Goal: Task Accomplishment & Management: Complete application form

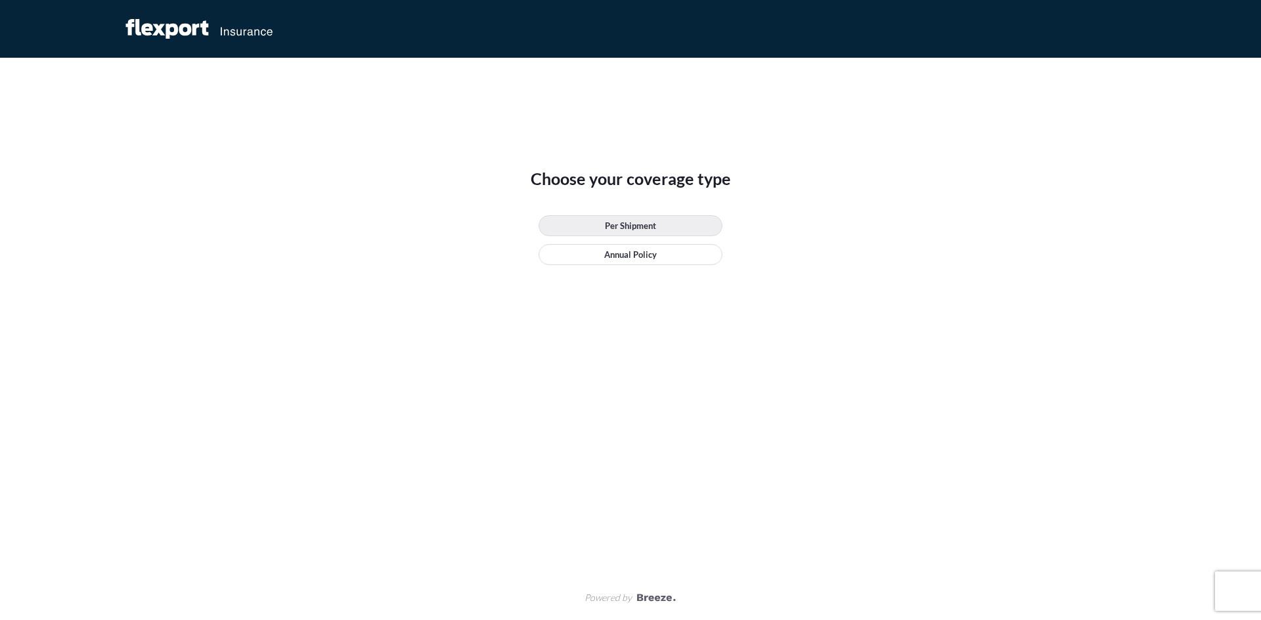
click at [627, 225] on p "Per Shipment" at bounding box center [630, 225] width 51 height 13
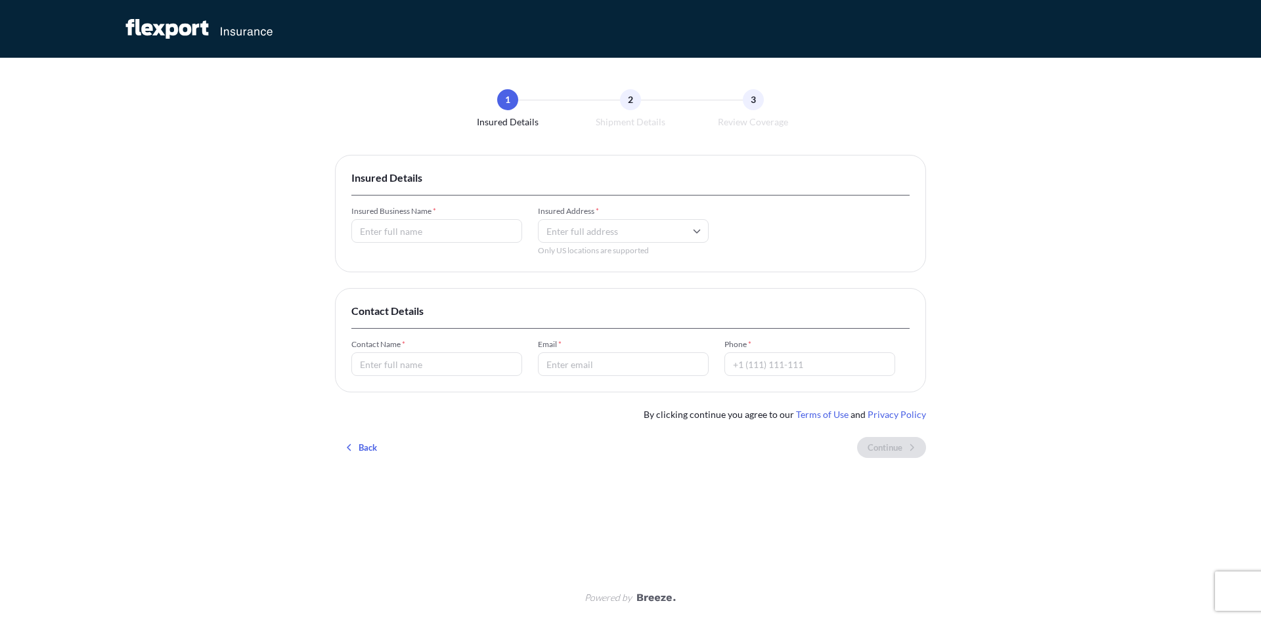
click at [440, 234] on input "Insured Business Name *" at bounding box center [436, 231] width 171 height 24
click at [640, 238] on input "Insured Address *" at bounding box center [623, 231] width 171 height 24
click at [460, 231] on input "Insured Business Name *" at bounding box center [436, 231] width 171 height 24
paste input "[PERSON_NAME] Signature Series"
type input "[PERSON_NAME] Signature Series"
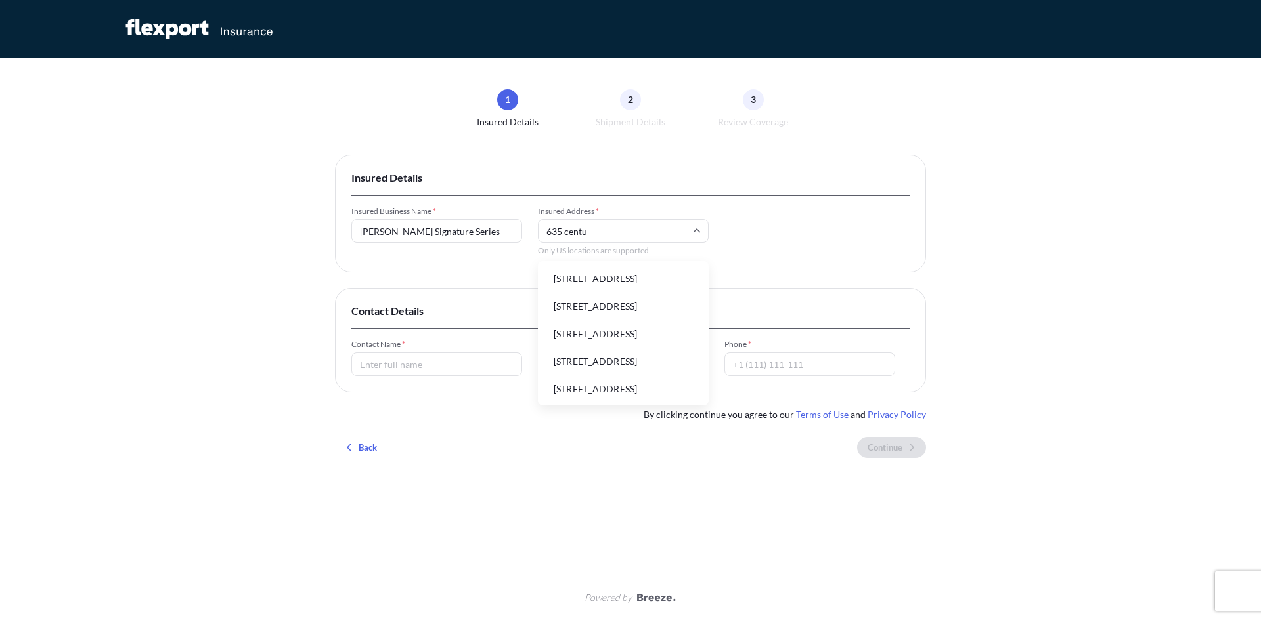
click at [626, 319] on li "[STREET_ADDRESS]" at bounding box center [623, 306] width 160 height 25
type input "[STREET_ADDRESS]"
click at [393, 369] on input "Contact Name *" at bounding box center [436, 365] width 171 height 24
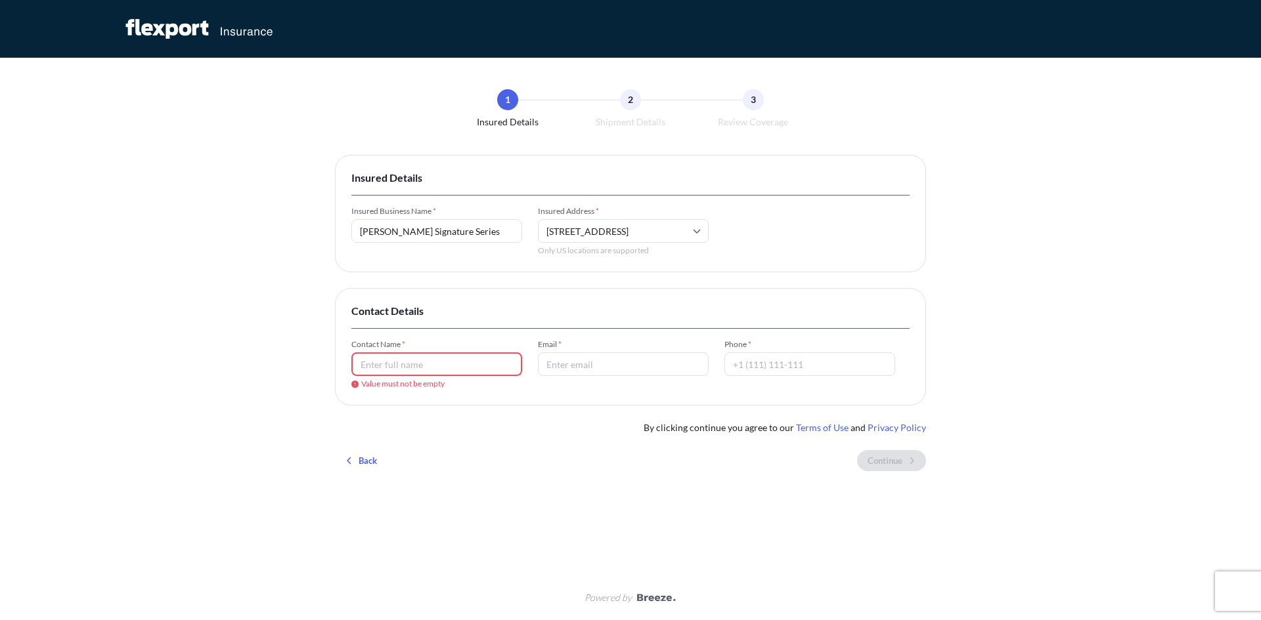
paste input "[PERSON_NAME]"
type input "[PERSON_NAME]"
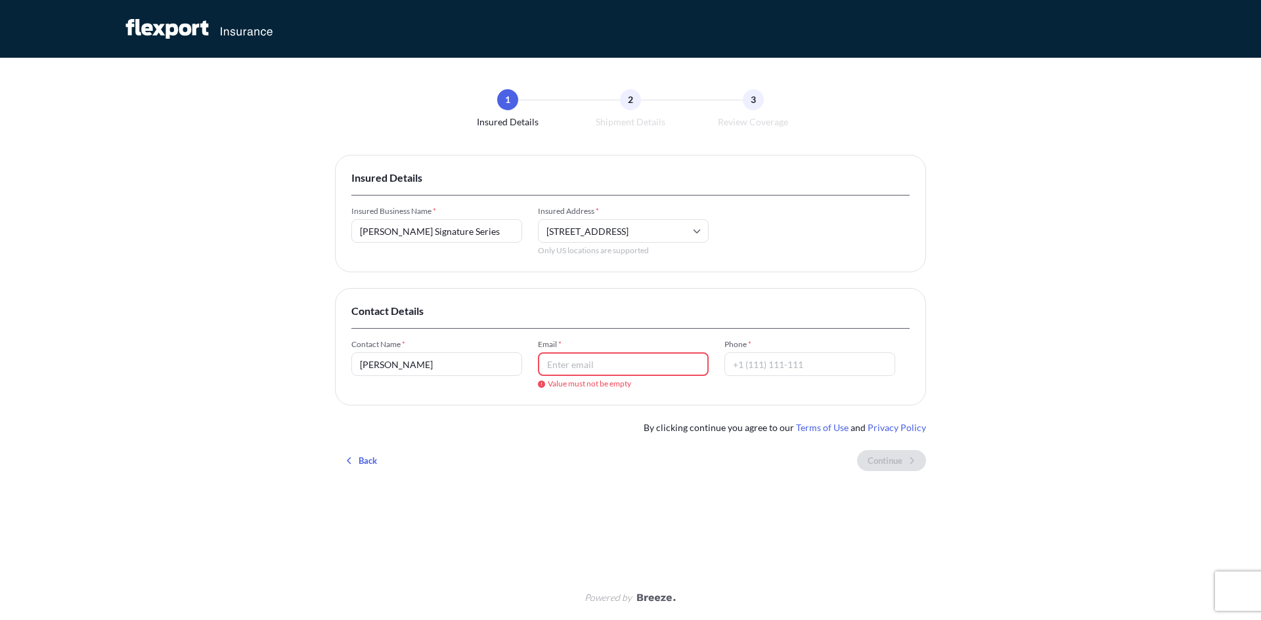
paste input "[PERSON_NAME][EMAIL_ADDRESS][DOMAIN_NAME]"
type input "[PERSON_NAME][EMAIL_ADDRESS][DOMAIN_NAME]"
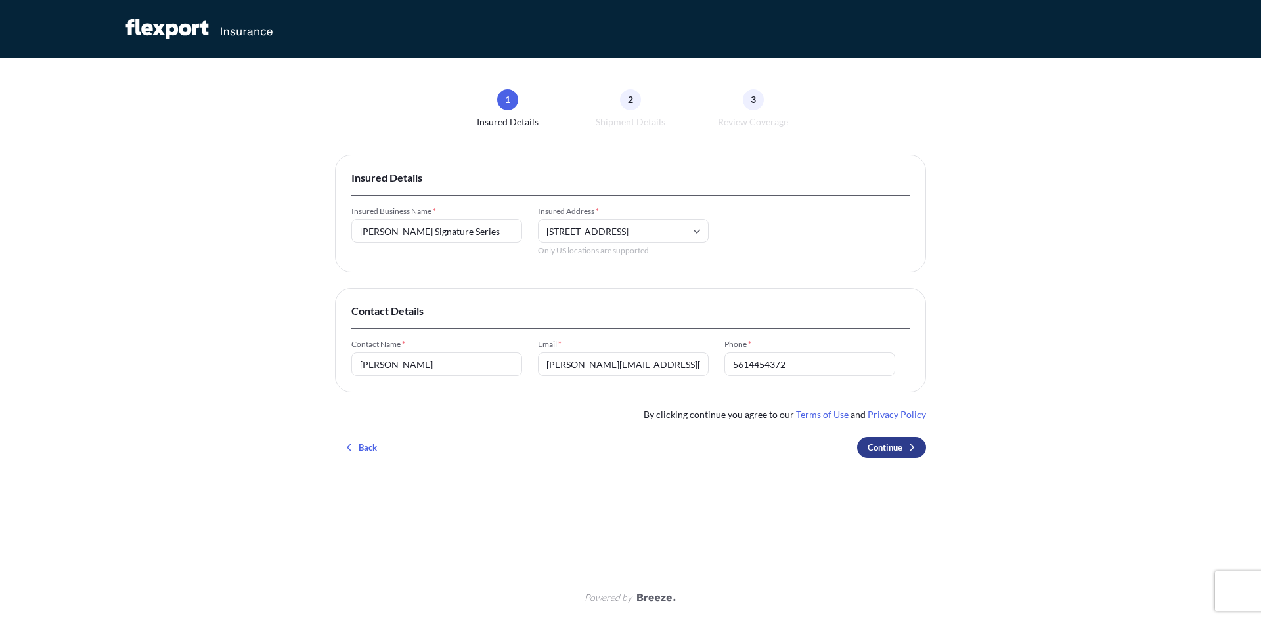
type input "5614454372"
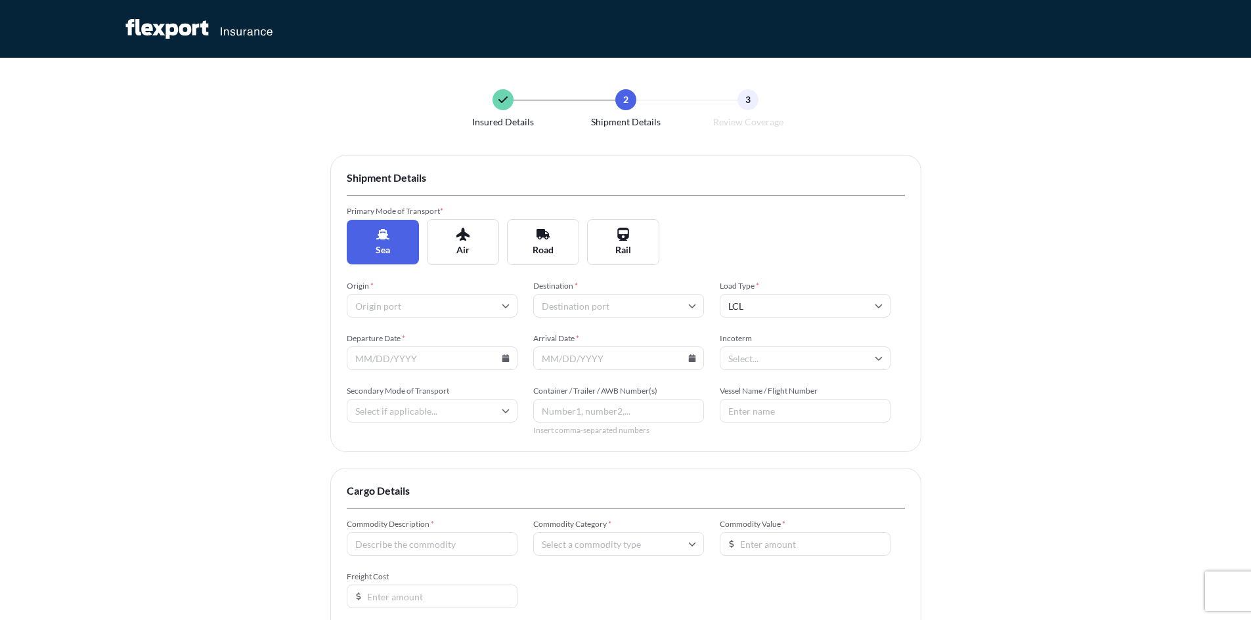
click at [387, 239] on icon at bounding box center [382, 234] width 13 height 11
click at [498, 307] on input "Origin *" at bounding box center [432, 306] width 171 height 24
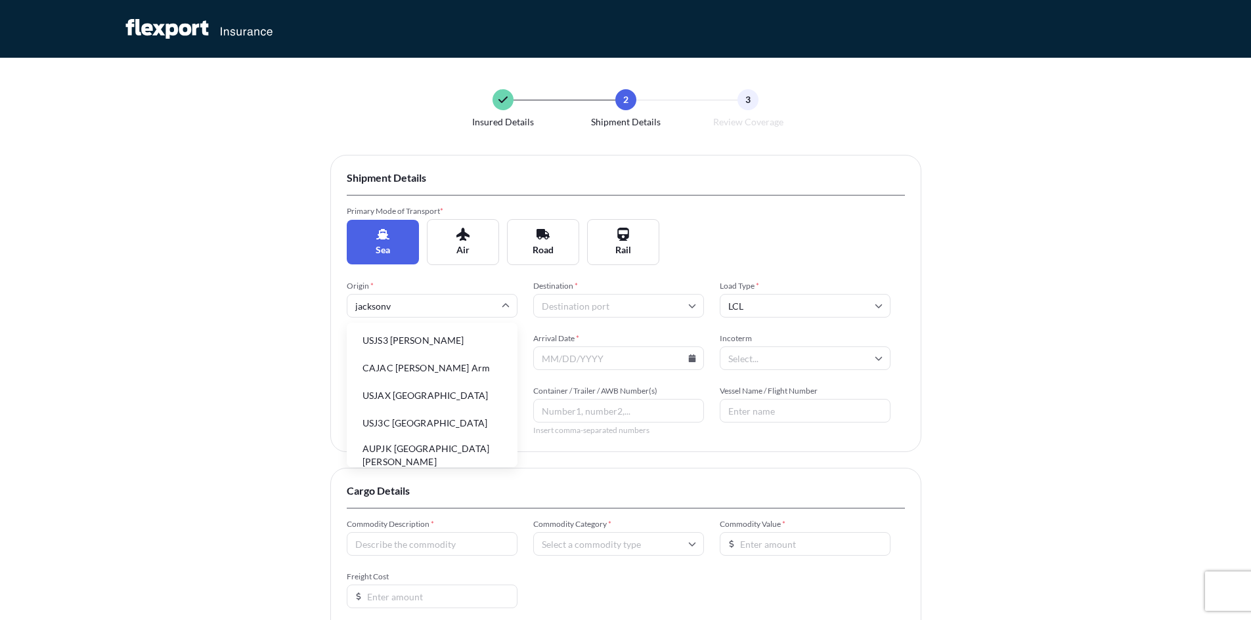
type input "jacksonvi"
click at [440, 345] on li "USJAX [GEOGRAPHIC_DATA]" at bounding box center [432, 340] width 160 height 25
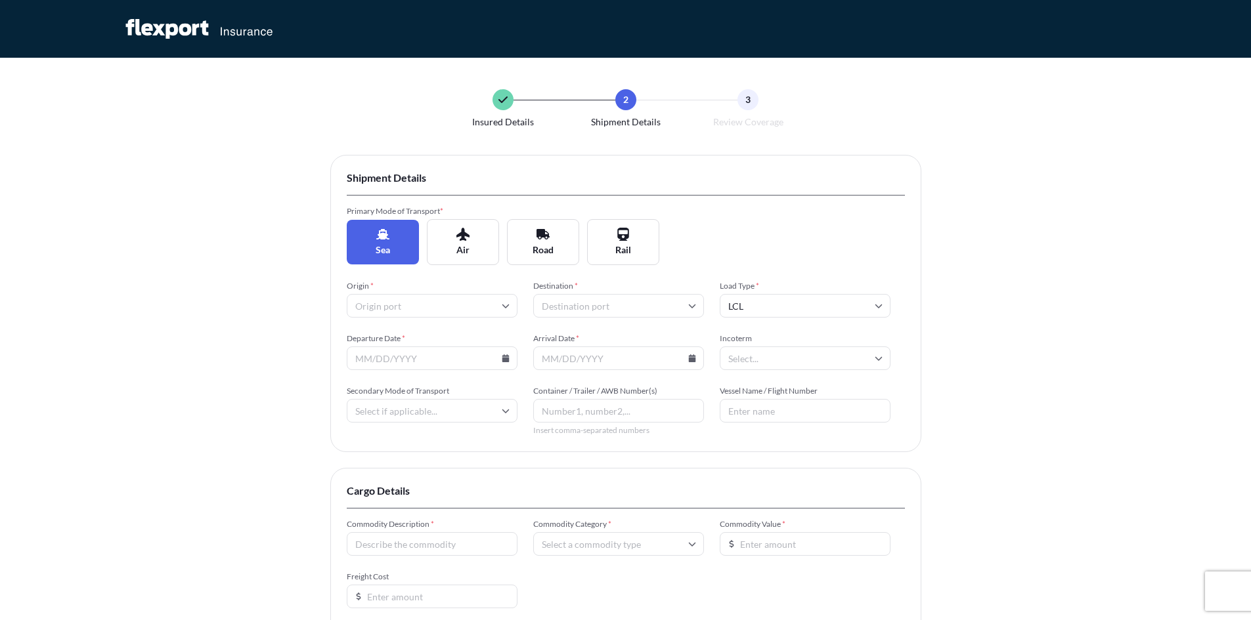
type input "USJAX [GEOGRAPHIC_DATA]"
click at [575, 305] on input "Destination *" at bounding box center [618, 306] width 171 height 24
type input "jebel"
click at [594, 337] on li "AEJEA [GEOGRAPHIC_DATA]" at bounding box center [618, 340] width 160 height 25
click at [780, 310] on input "LCL" at bounding box center [805, 306] width 171 height 24
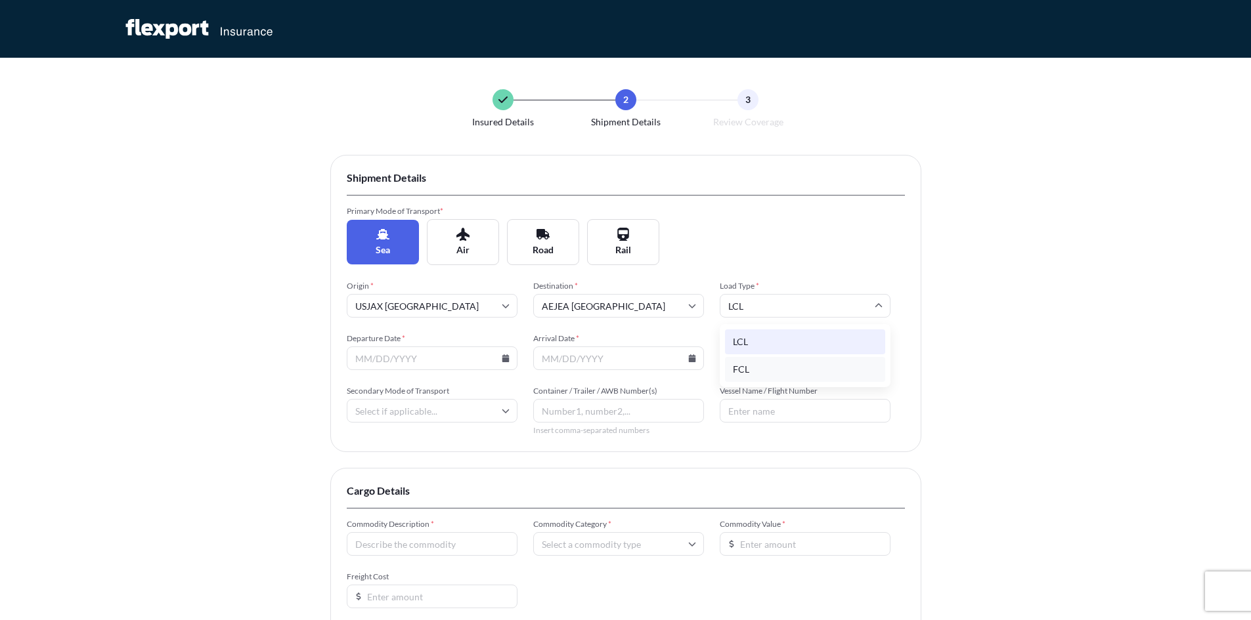
click at [758, 365] on div "FCL" at bounding box center [805, 369] width 160 height 25
type input "FCL"
click at [503, 357] on icon at bounding box center [505, 359] width 7 height 8
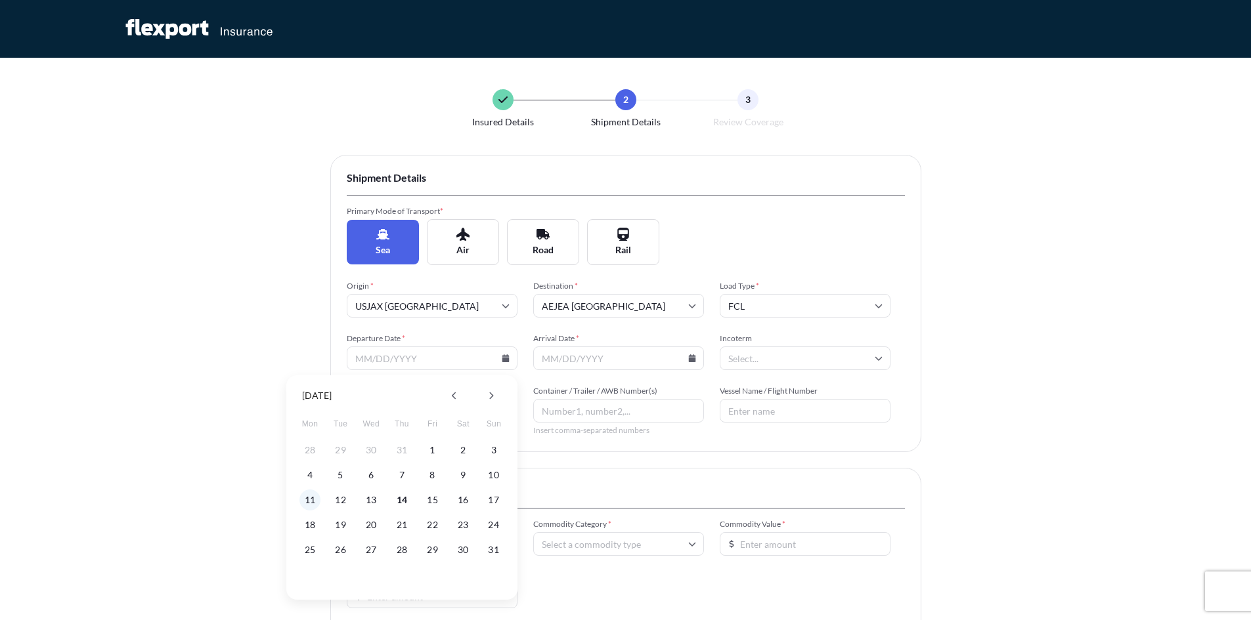
click at [312, 498] on button "11" at bounding box center [309, 500] width 21 height 21
type input "[DATE]"
click at [690, 360] on icon at bounding box center [691, 359] width 7 height 8
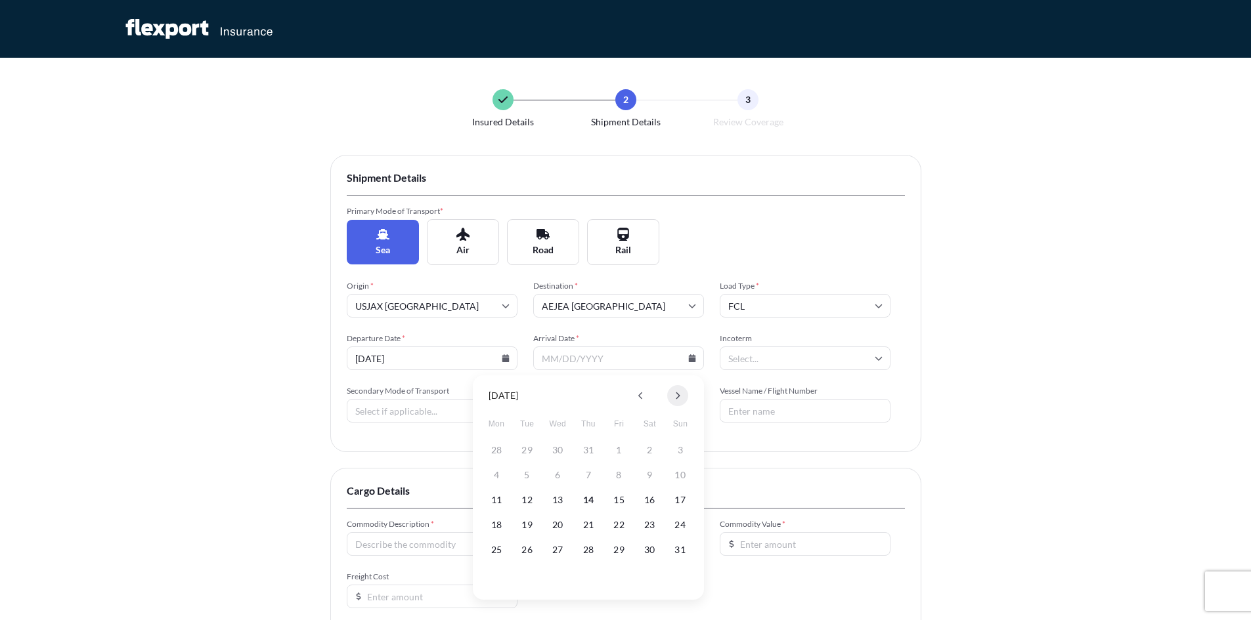
click at [682, 399] on button at bounding box center [677, 395] width 21 height 21
click at [594, 450] on button "2" at bounding box center [588, 450] width 21 height 21
type input "[DATE]"
click at [875, 358] on icon at bounding box center [879, 359] width 8 height 8
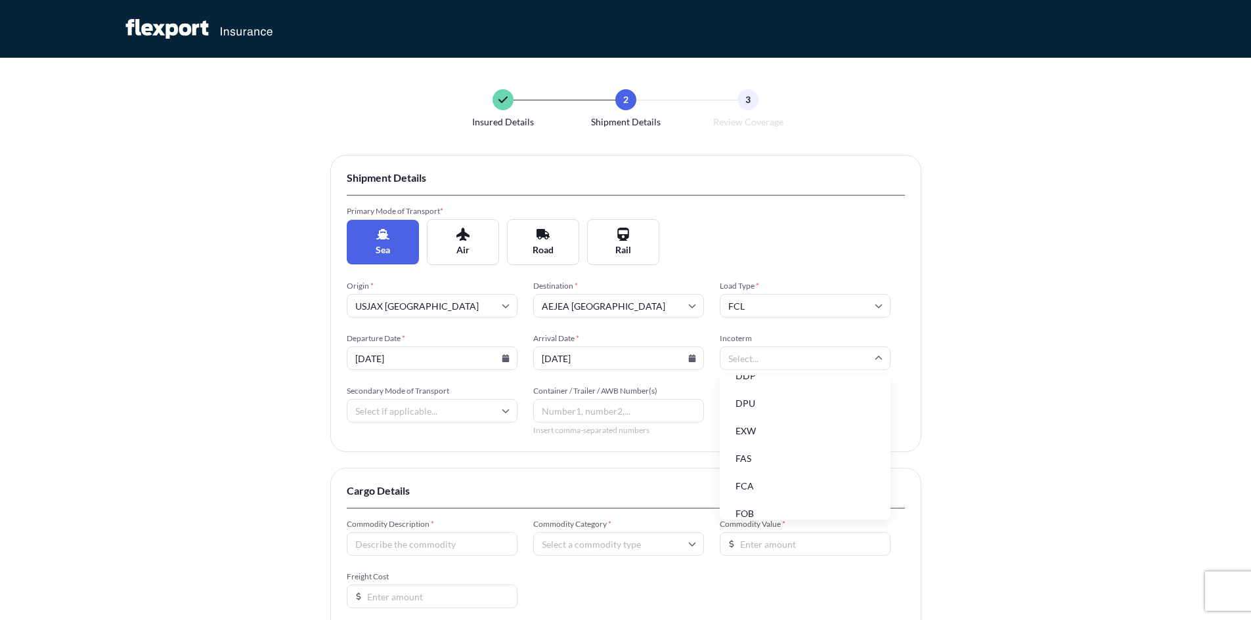
scroll to position [158, 0]
click at [758, 430] on li "EXW" at bounding box center [805, 428] width 160 height 25
click at [499, 410] on input "Secondary Mode of Transport" at bounding box center [432, 411] width 171 height 24
click at [464, 454] on div "Sea" at bounding box center [432, 447] width 160 height 25
type input "Sea"
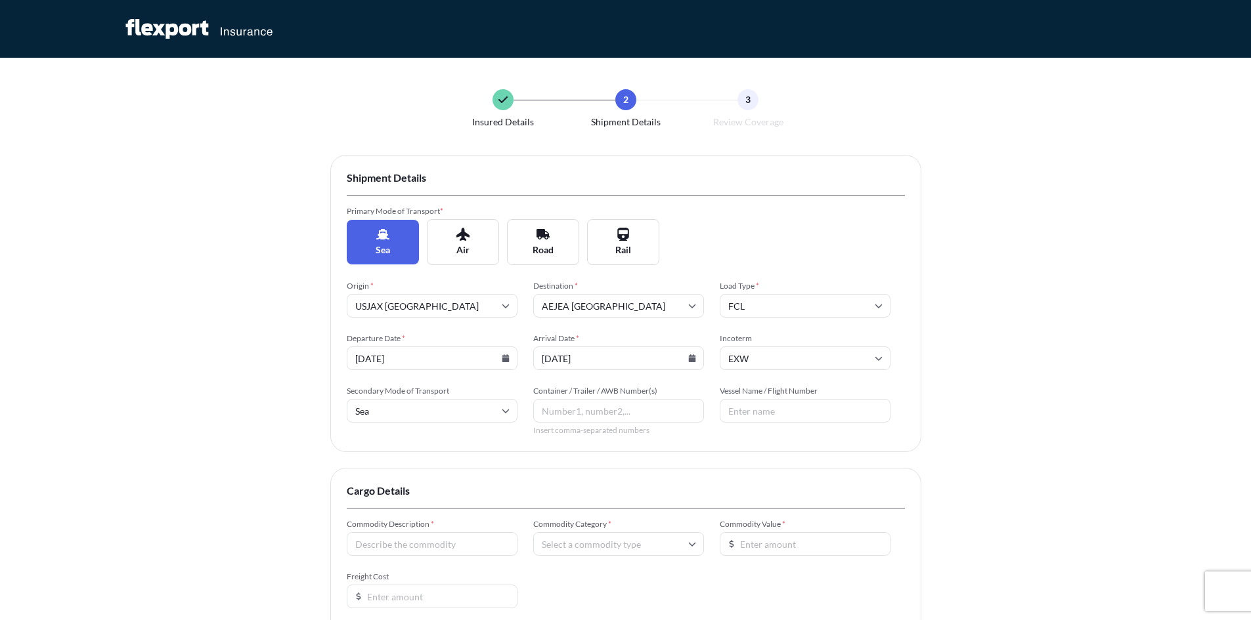
click at [601, 405] on input "Container / Trailer / AWB Number(s)" at bounding box center [618, 411] width 171 height 24
paste input "DALA77089600"
type input "DALA77089600"
paste input "ONE MOTIVATOR"
type input "ONE MOTIVATOR / 0074w"
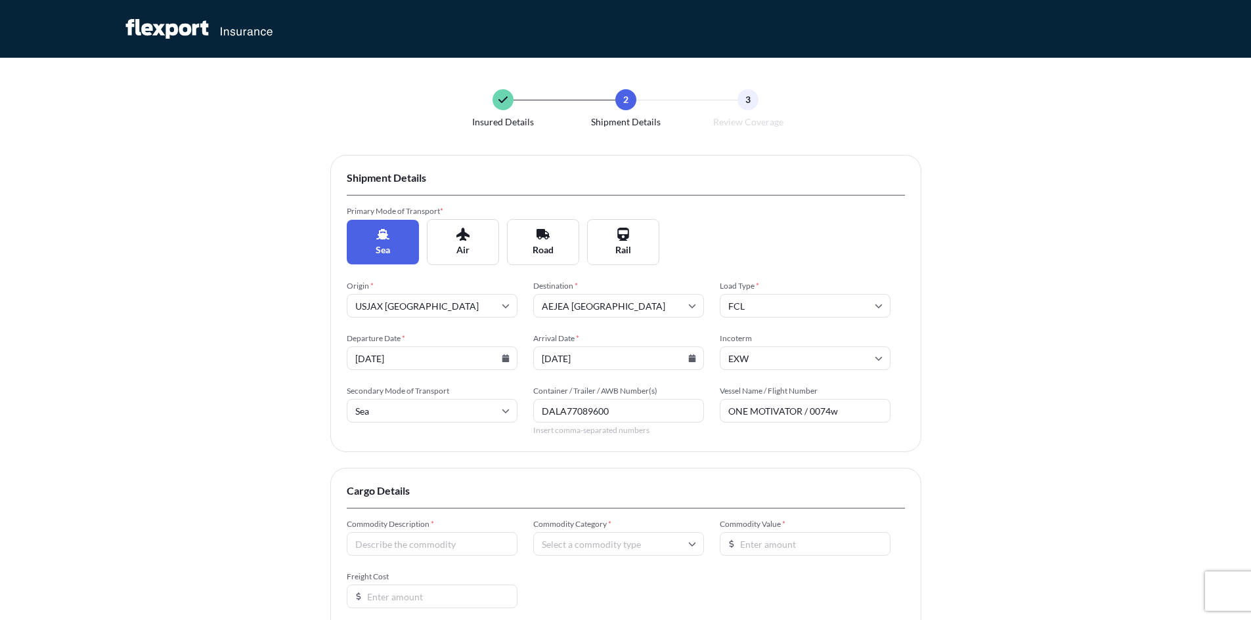
click at [1159, 433] on div "Insured Details 2 Shipment Details 3 Review Coverage Shipment Details Primary M…" at bounding box center [625, 404] width 1251 height 808
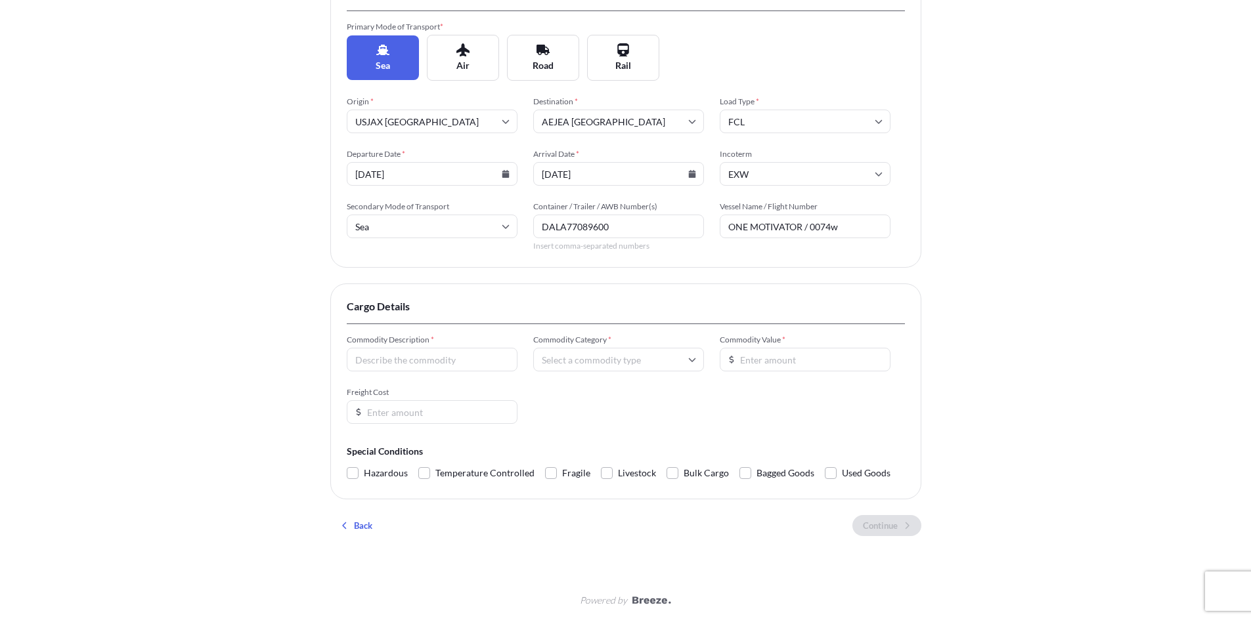
scroll to position [187, 0]
click at [475, 357] on input "Commodity Description *" at bounding box center [432, 357] width 171 height 24
type input "n"
type input "NUTRITIONAL SUPPLEMENTS"
click at [685, 360] on input "Commodity Category *" at bounding box center [618, 357] width 171 height 24
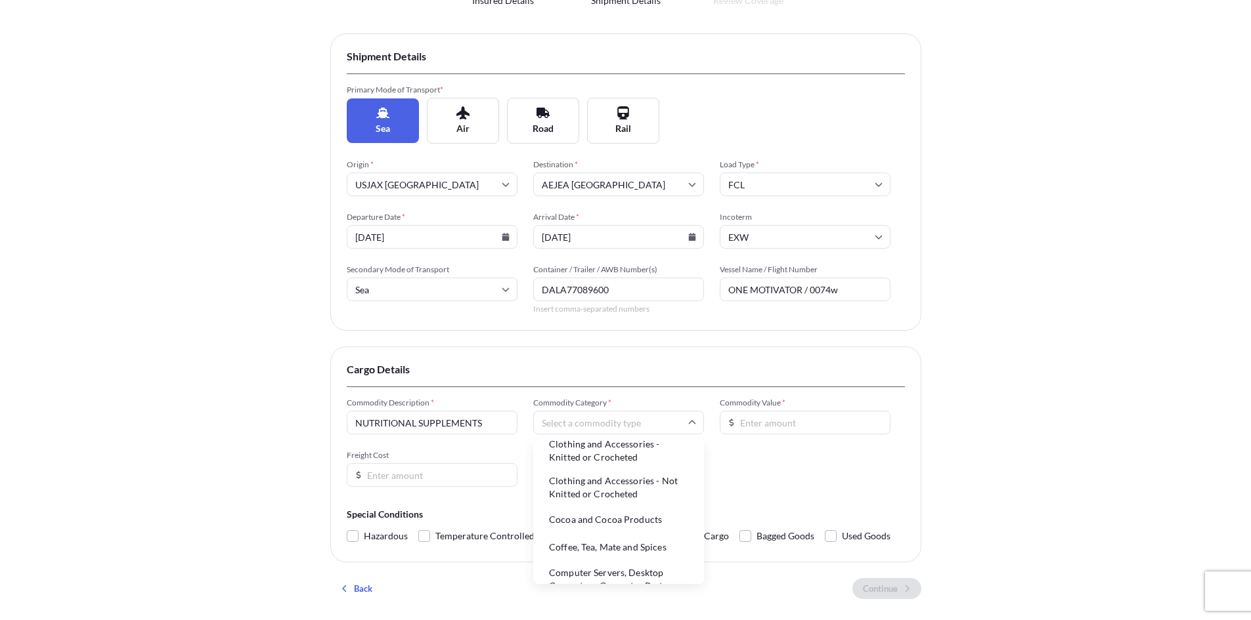
scroll to position [722, 0]
click at [638, 554] on li "Cocoa and Cocoa Products" at bounding box center [618, 541] width 160 height 25
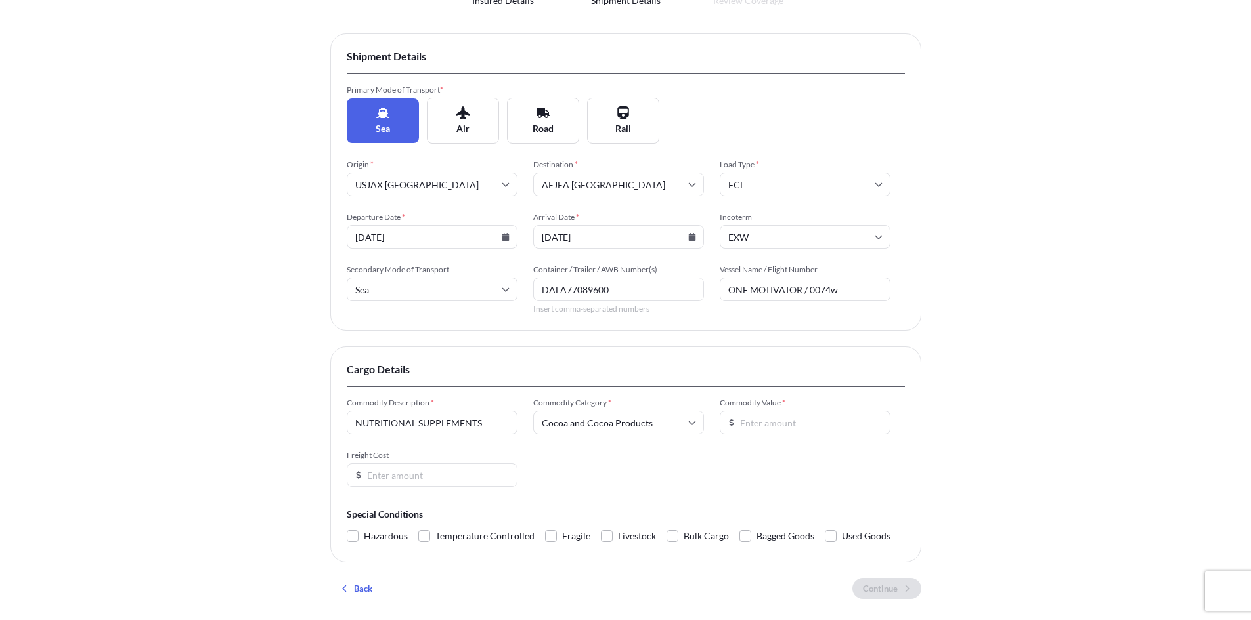
click at [760, 422] on input "Commodity Value *" at bounding box center [805, 423] width 171 height 24
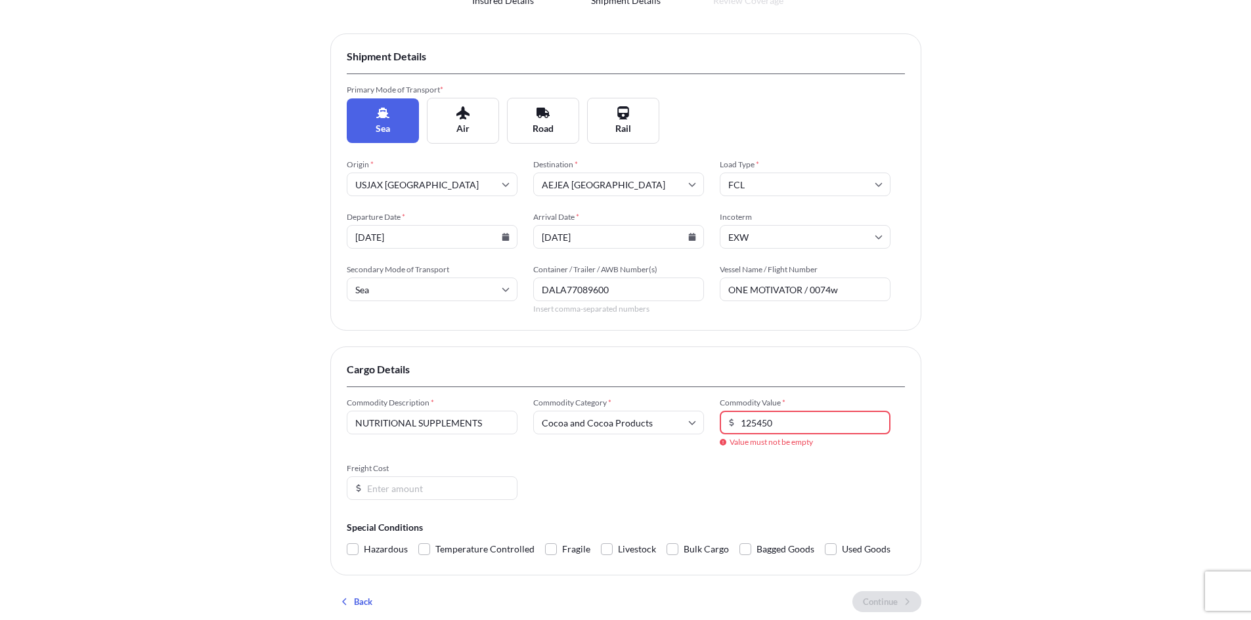
type input "125450"
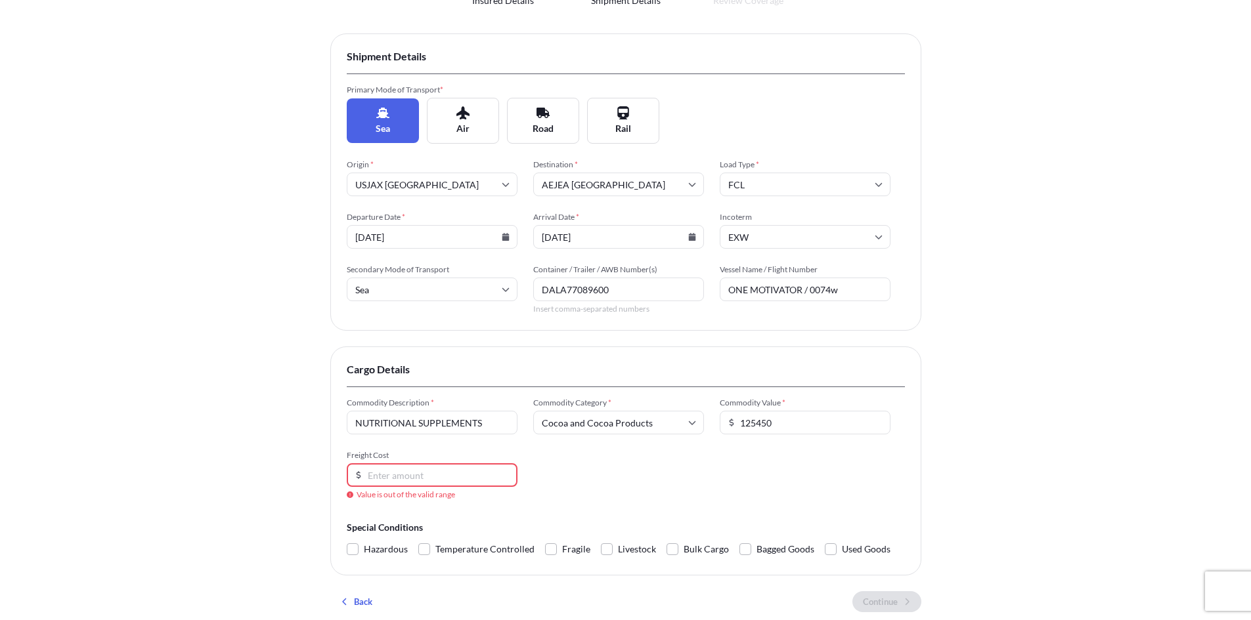
click at [441, 482] on input "Freight Cost" at bounding box center [432, 476] width 171 height 24
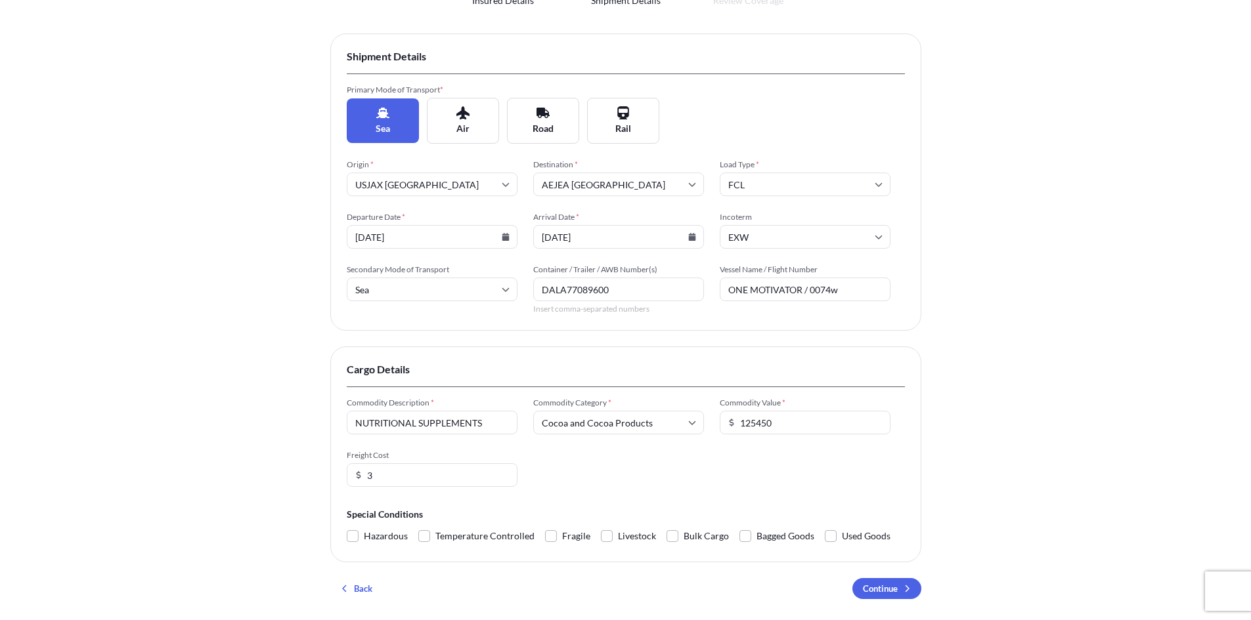
type input "3"
type input "2797"
click at [1058, 334] on div "Insured Details 2 Shipment Details 3 Review Coverage Shipment Details Primary M…" at bounding box center [625, 283] width 1251 height 808
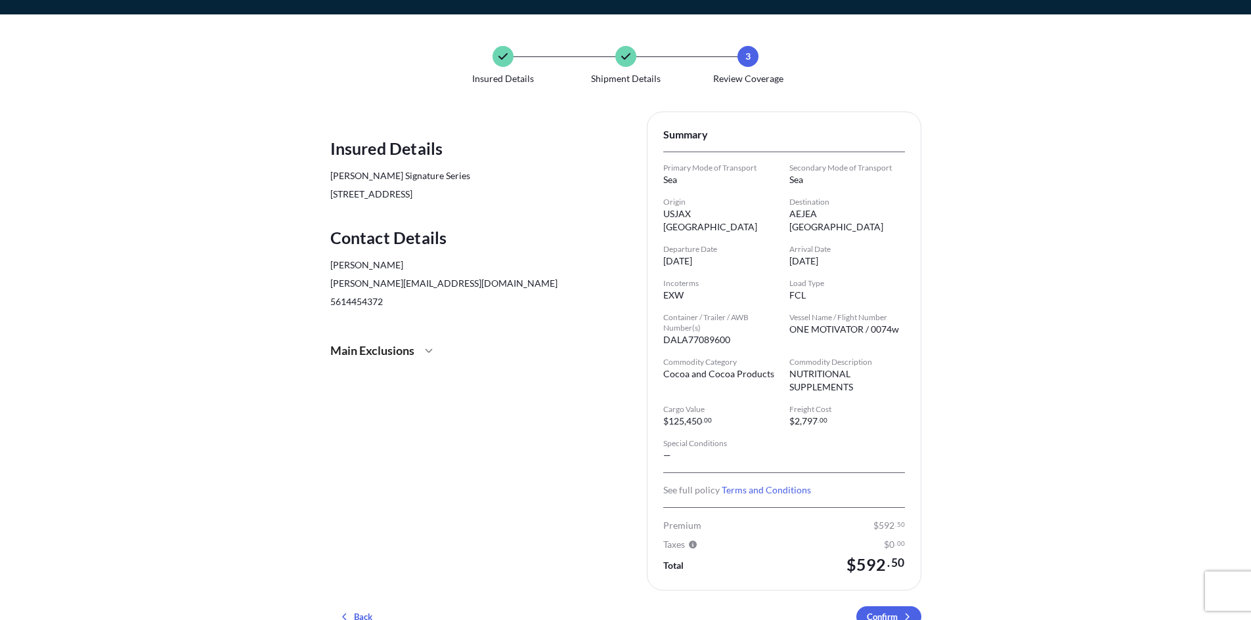
scroll to position [66, 0]
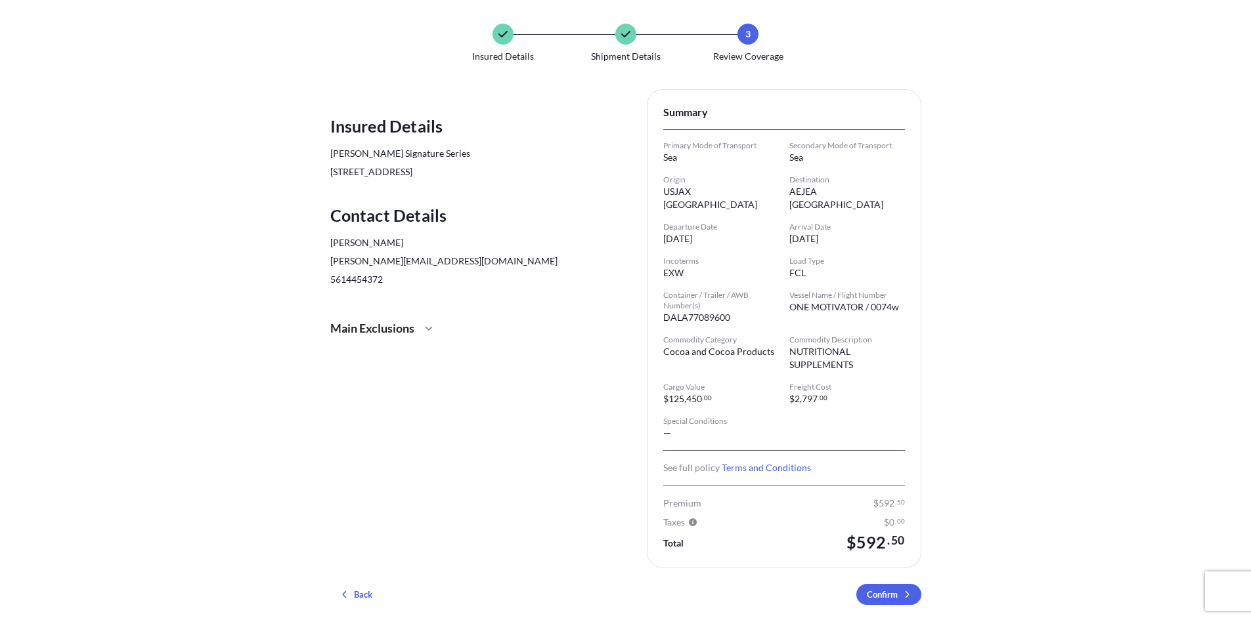
click at [421, 332] on div "Main Exclusions" at bounding box center [467, 329] width 274 height 32
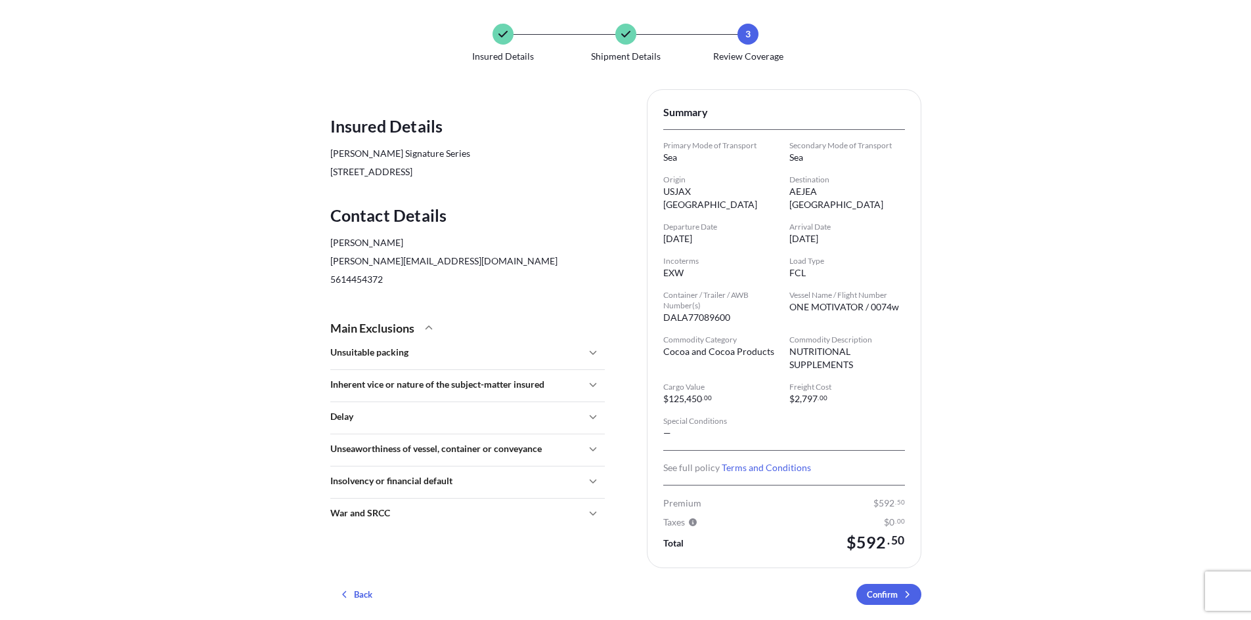
scroll to position [74, 0]
